Goal: Navigation & Orientation: Find specific page/section

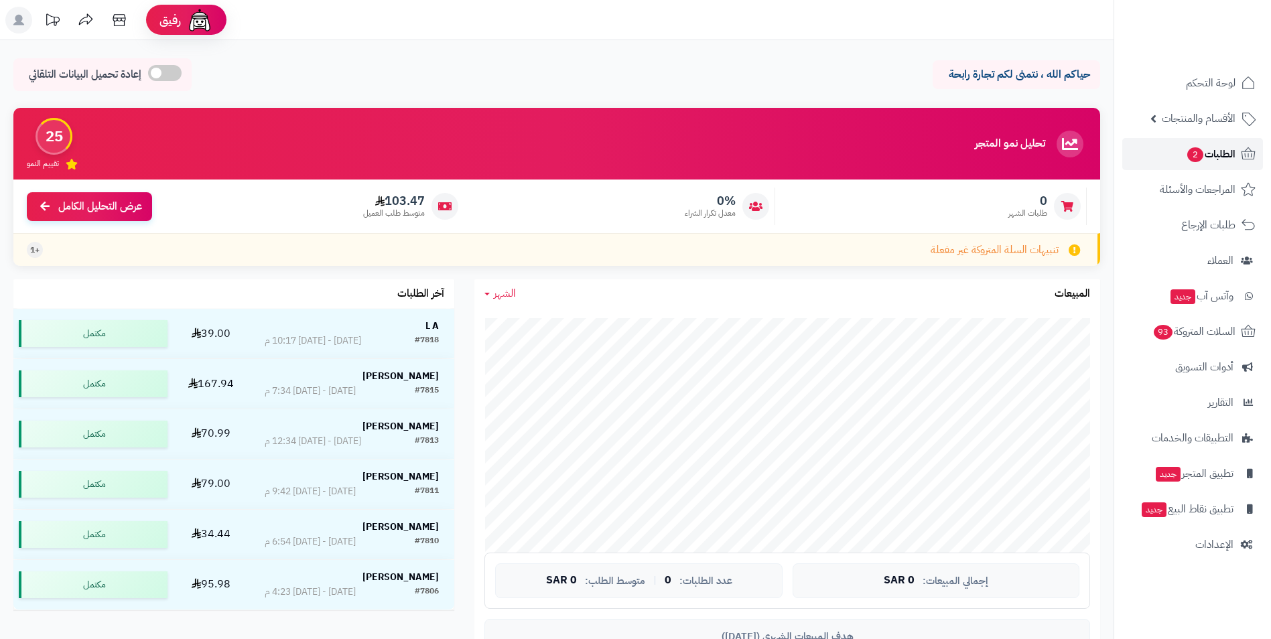
click at [1234, 161] on span "الطلبات 2" at bounding box center [1211, 154] width 50 height 19
click at [1220, 79] on span "لوحة التحكم" at bounding box center [1211, 83] width 49 height 19
